Goal: Task Accomplishment & Management: Manage account settings

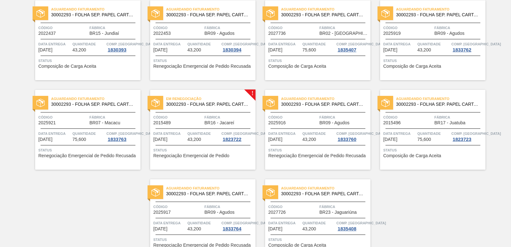
scroll to position [959, 0]
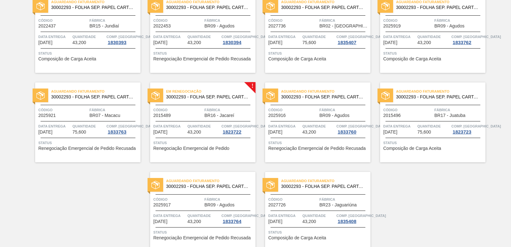
click at [187, 106] on div "Em renegociação 30002293 - FOLHA SEP. PAPEL CARTAO 1200x1000M 350g Código 20154…" at bounding box center [202, 122] width 105 height 80
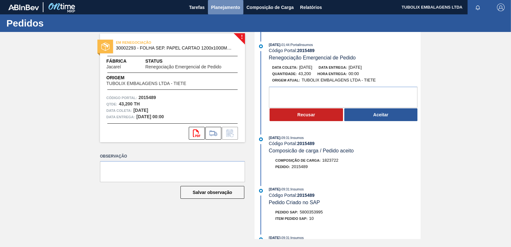
click at [227, 5] on span "Planejamento" at bounding box center [225, 8] width 29 height 8
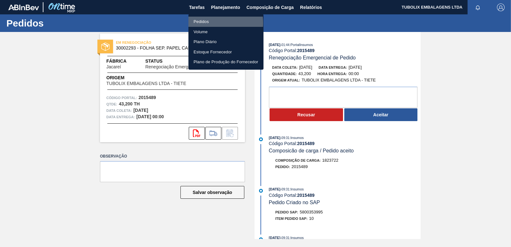
click at [200, 23] on li "Pedidos" at bounding box center [226, 22] width 75 height 10
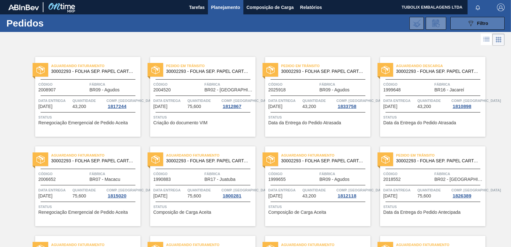
click at [464, 24] on button "089F7B8B-B2A5-4AFE-B5C0-19BA573D28AC Filtro" at bounding box center [478, 23] width 54 height 13
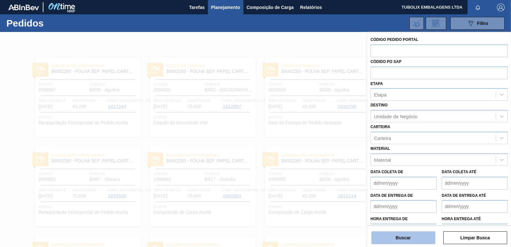
click at [400, 234] on button "Buscar" at bounding box center [404, 237] width 64 height 13
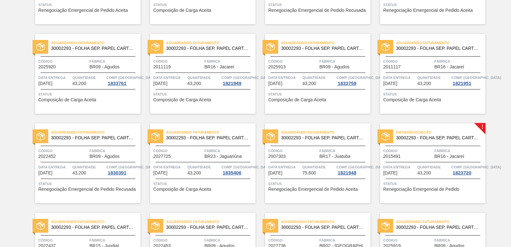
scroll to position [799, 0]
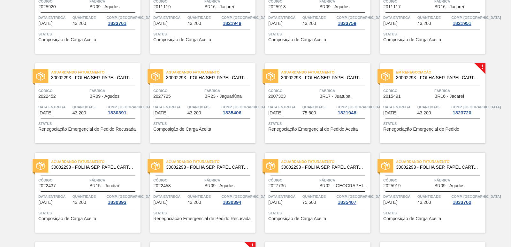
click at [435, 122] on span "Status" at bounding box center [434, 124] width 101 height 6
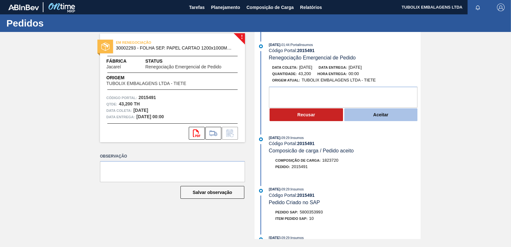
click at [379, 115] on button "Aceitar" at bounding box center [382, 114] width 74 height 13
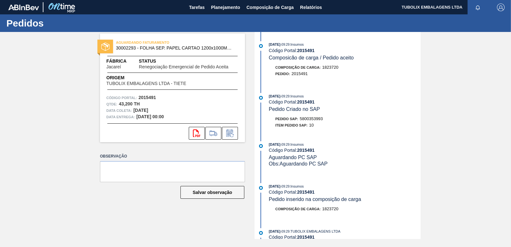
scroll to position [160, 0]
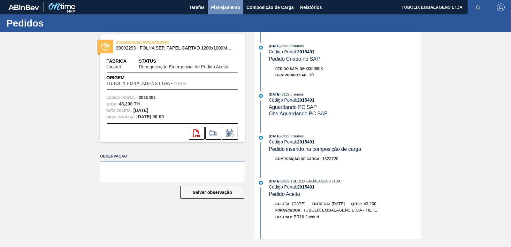
click at [233, 11] on button "Planejamento" at bounding box center [225, 7] width 35 height 14
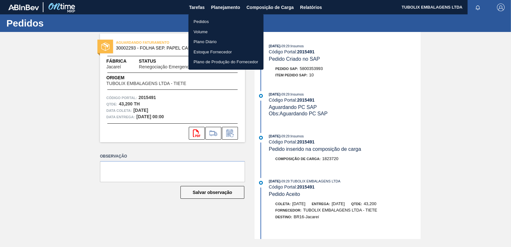
click at [204, 24] on li "Pedidos" at bounding box center [226, 22] width 75 height 10
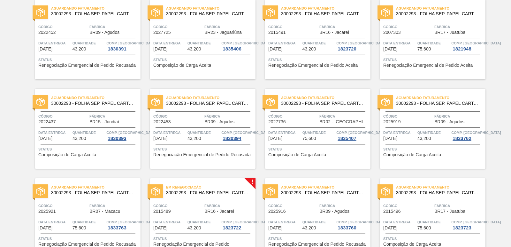
scroll to position [988, 0]
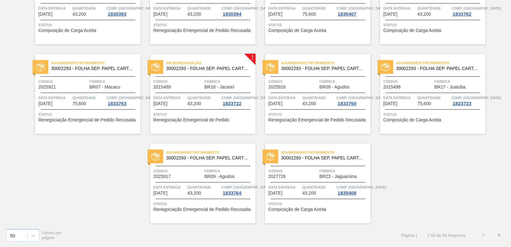
click at [230, 71] on div "Em renegociação 30002293 - FOLHA SEP. PAPEL CARTAO 1200x1000M 350g" at bounding box center [202, 66] width 105 height 14
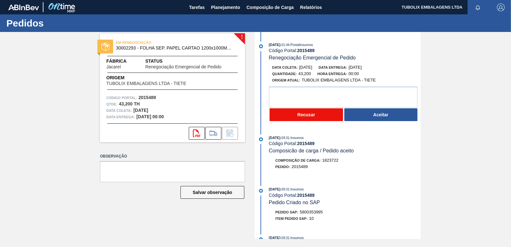
click at [305, 113] on button "Recusar" at bounding box center [307, 114] width 74 height 13
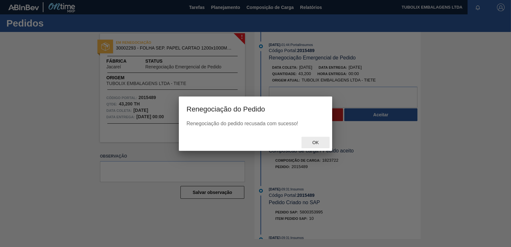
click at [309, 140] on div "Ok" at bounding box center [316, 143] width 28 height 12
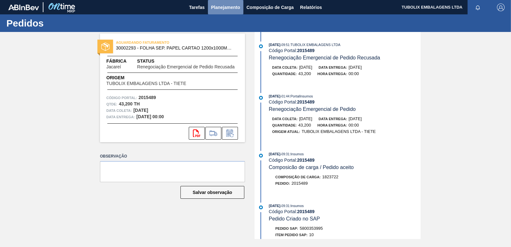
click at [221, 6] on span "Planejamento" at bounding box center [225, 8] width 29 height 8
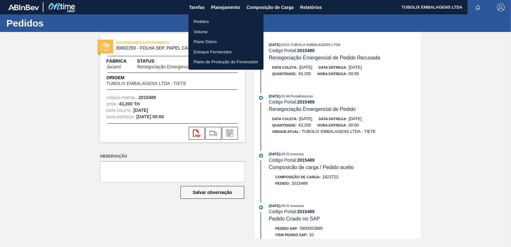
click at [209, 21] on li "Pedidos" at bounding box center [226, 22] width 75 height 10
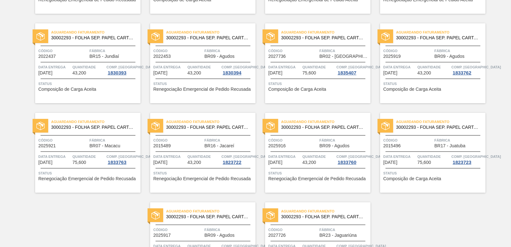
scroll to position [988, 0]
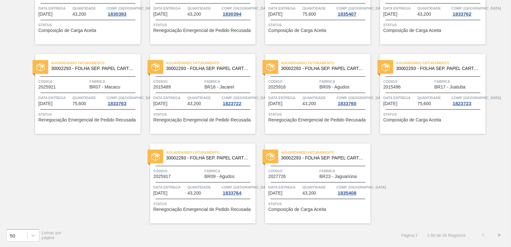
click at [498, 233] on button ">" at bounding box center [500, 235] width 16 height 16
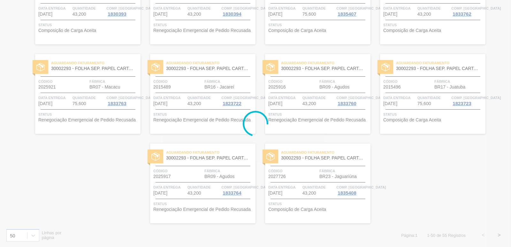
scroll to position [3, 0]
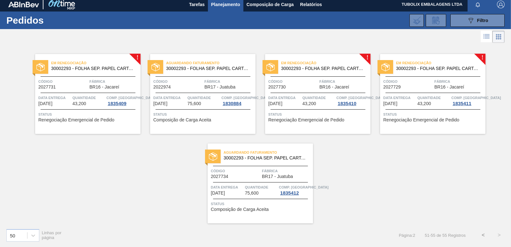
click at [95, 72] on div "Em renegociação 30002293 - FOLHA SEP. PAPEL CARTAO 1200x1000M 350g" at bounding box center [87, 66] width 105 height 14
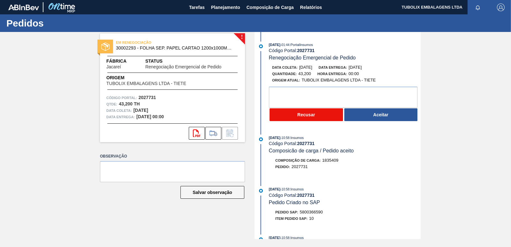
click at [314, 111] on button "Recusar" at bounding box center [307, 114] width 74 height 13
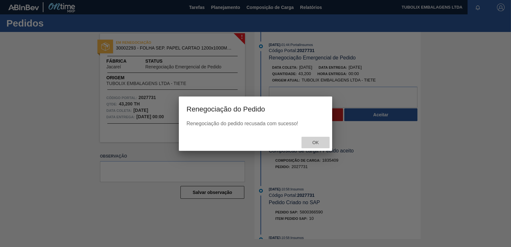
click at [312, 139] on div "Ok" at bounding box center [316, 143] width 28 height 12
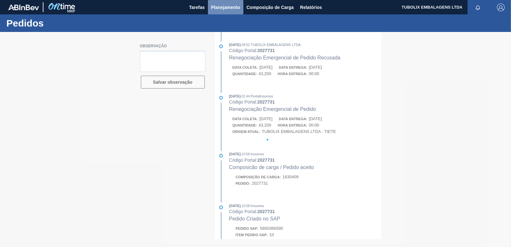
click at [219, 6] on span "Planejamento" at bounding box center [225, 8] width 29 height 8
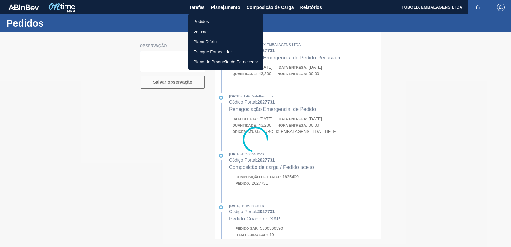
click at [203, 18] on li "Pedidos" at bounding box center [226, 22] width 75 height 10
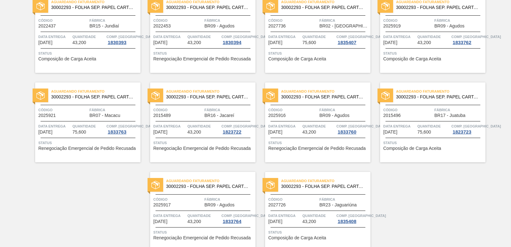
scroll to position [988, 0]
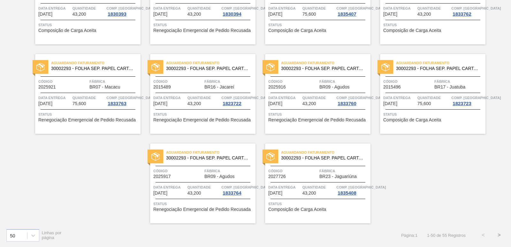
click at [500, 233] on button ">" at bounding box center [500, 235] width 16 height 16
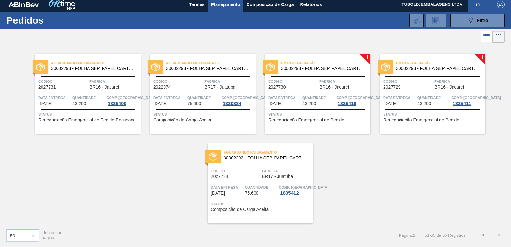
scroll to position [3, 0]
click at [304, 83] on span "Código" at bounding box center [294, 81] width 50 height 6
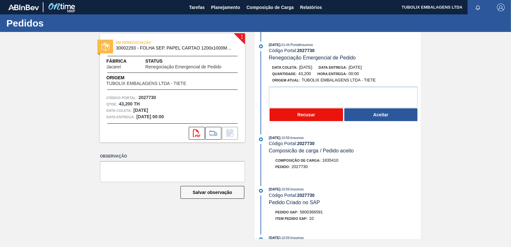
click at [275, 113] on button "Recusar" at bounding box center [307, 114] width 74 height 13
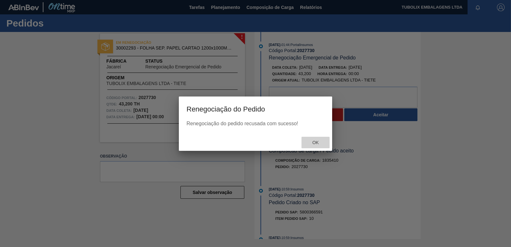
click at [318, 139] on div "Ok" at bounding box center [316, 143] width 28 height 12
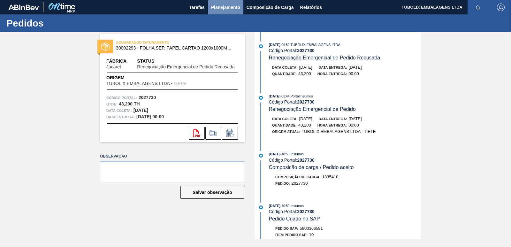
click at [224, 8] on span "Planejamento" at bounding box center [225, 8] width 29 height 8
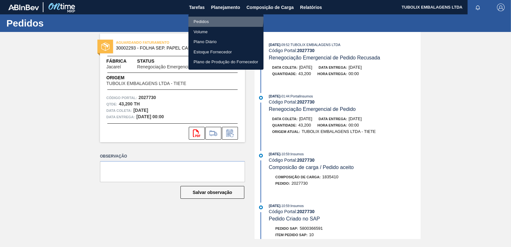
click at [212, 19] on li "Pedidos" at bounding box center [226, 22] width 75 height 10
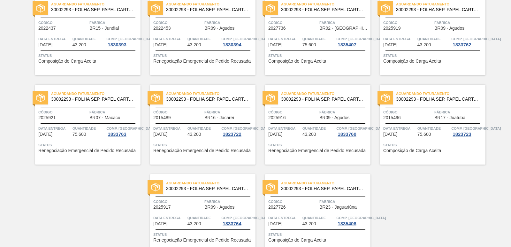
scroll to position [988, 0]
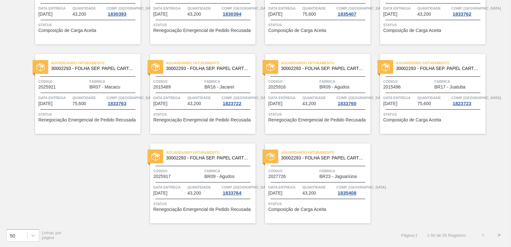
click at [499, 235] on button ">" at bounding box center [500, 235] width 16 height 16
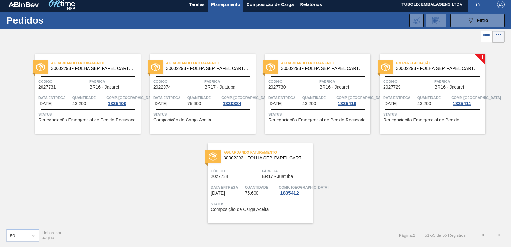
scroll to position [3, 0]
click at [429, 91] on div "Em renegociação 30002293 - FOLHA SEP. PAPEL CARTAO 1200x1000M 350g Código 20277…" at bounding box center [432, 94] width 105 height 80
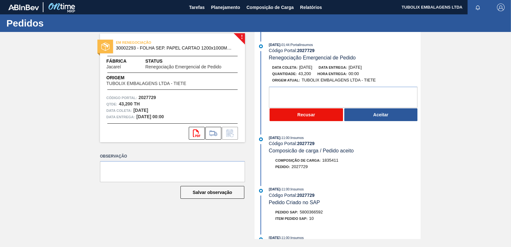
click at [297, 113] on button "Recusar" at bounding box center [307, 114] width 74 height 13
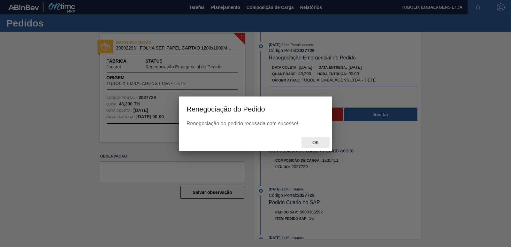
click at [313, 138] on div "Ok" at bounding box center [316, 143] width 28 height 12
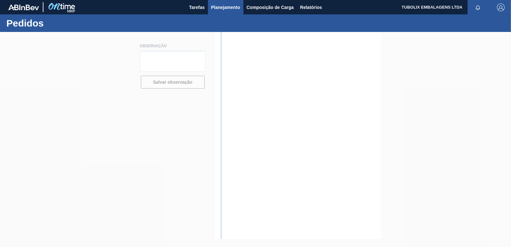
click at [227, 8] on span "Planejamento" at bounding box center [225, 8] width 29 height 8
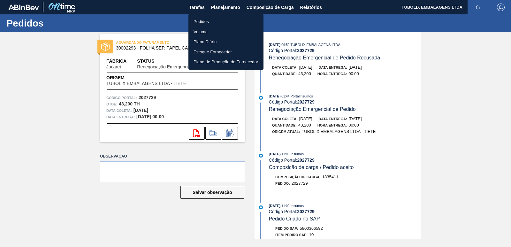
click at [212, 22] on li "Pedidos" at bounding box center [226, 22] width 75 height 10
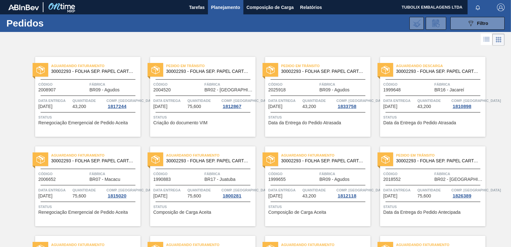
click at [432, 75] on div "Aguardando Descarga 30002293 - FOLHA SEP. PAPEL CARTAO 1200x1000M 350g" at bounding box center [432, 69] width 105 height 14
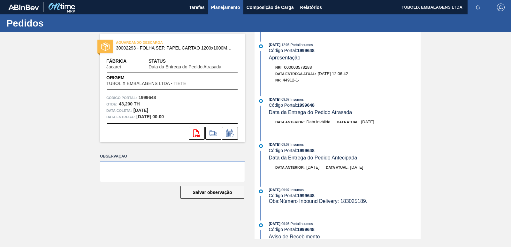
click at [227, 7] on span "Planejamento" at bounding box center [225, 8] width 29 height 8
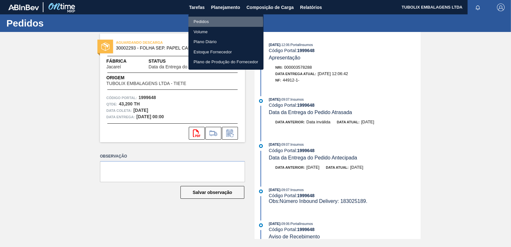
click at [205, 22] on li "Pedidos" at bounding box center [226, 22] width 75 height 10
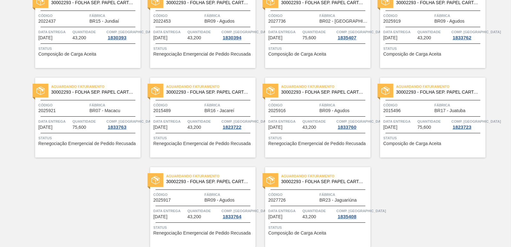
scroll to position [988, 0]
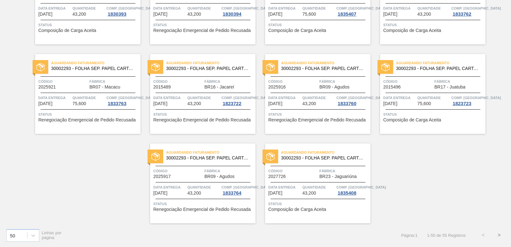
click at [499, 234] on button ">" at bounding box center [500, 235] width 16 height 16
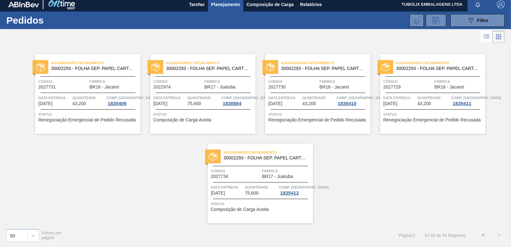
scroll to position [3, 0]
click at [483, 235] on button "<" at bounding box center [484, 235] width 16 height 16
